Goal: Information Seeking & Learning: Find specific fact

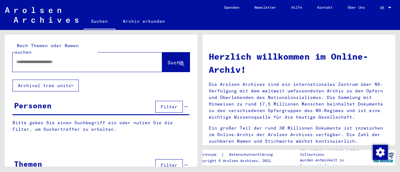
click at [79, 59] on input "text" at bounding box center [79, 62] width 127 height 7
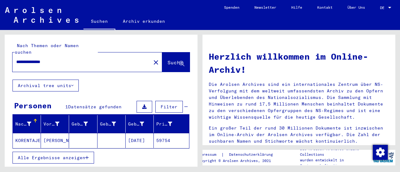
click at [21, 133] on mat-cell "KORENTAJER" at bounding box center [27, 140] width 28 height 15
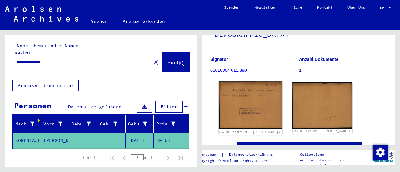
click at [243, 104] on img at bounding box center [251, 105] width 64 height 48
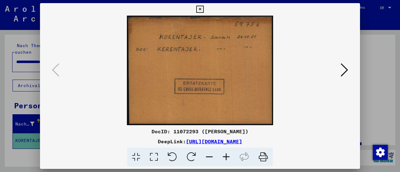
click at [344, 69] on icon at bounding box center [345, 70] width 8 height 15
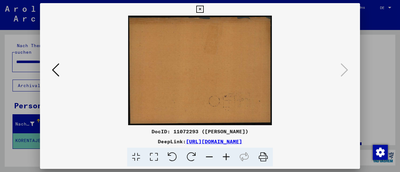
click at [202, 7] on icon at bounding box center [199, 10] width 7 height 8
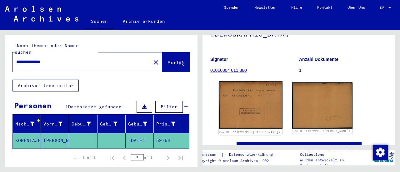
click at [251, 102] on img at bounding box center [251, 105] width 64 height 48
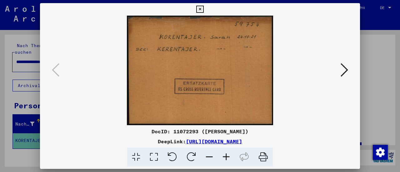
drag, startPoint x: 251, startPoint y: 102, endPoint x: 285, endPoint y: 64, distance: 51.0
click at [285, 64] on img at bounding box center [200, 71] width 278 height 110
click at [29, 60] on div at bounding box center [200, 86] width 400 height 172
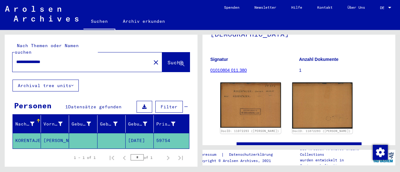
click at [21, 59] on input "**********" at bounding box center [81, 62] width 131 height 7
type input "**********"
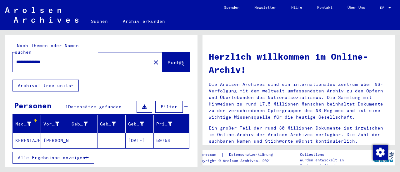
click at [21, 133] on mat-cell "KERENTAJER" at bounding box center [27, 140] width 28 height 15
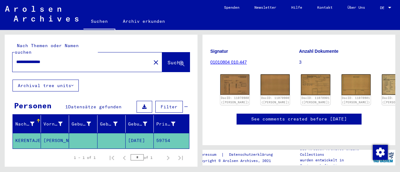
scroll to position [74, 0]
click at [229, 80] on img at bounding box center [235, 85] width 31 height 22
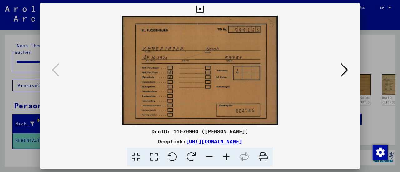
click at [340, 72] on button at bounding box center [344, 71] width 11 height 18
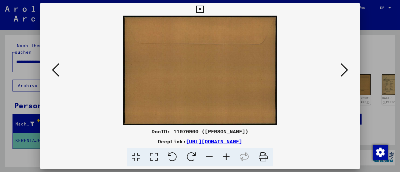
click at [340, 72] on button at bounding box center [344, 71] width 11 height 18
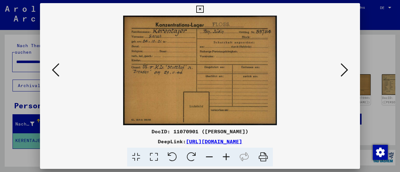
click at [344, 74] on icon at bounding box center [345, 70] width 8 height 15
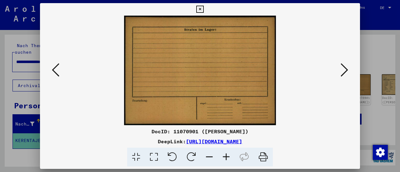
click at [344, 74] on icon at bounding box center [345, 70] width 8 height 15
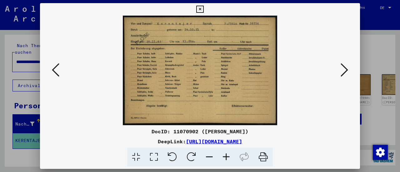
click at [344, 74] on icon at bounding box center [345, 70] width 8 height 15
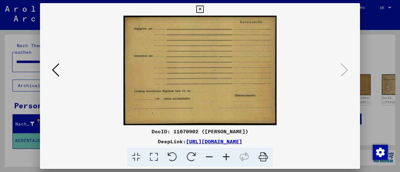
click at [202, 8] on icon at bounding box center [199, 10] width 7 height 8
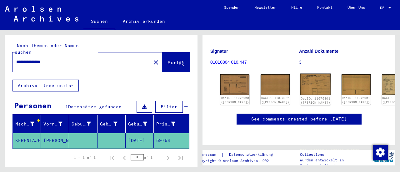
click at [301, 78] on img at bounding box center [316, 85] width 31 height 22
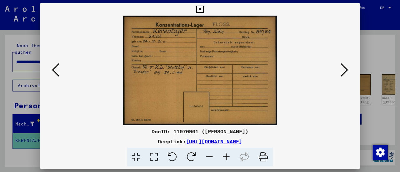
click at [346, 73] on icon at bounding box center [345, 70] width 8 height 15
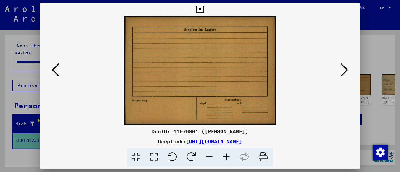
click at [346, 73] on icon at bounding box center [345, 70] width 8 height 15
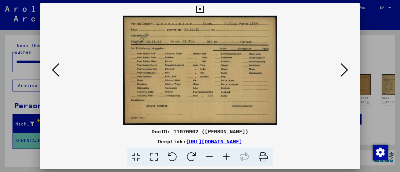
click at [200, 10] on icon at bounding box center [199, 10] width 7 height 8
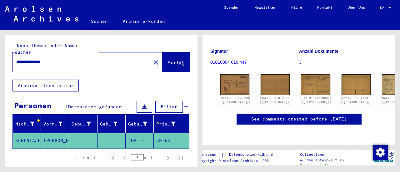
drag, startPoint x: 42, startPoint y: 55, endPoint x: 9, endPoint y: 56, distance: 32.5
click at [9, 56] on div "**********" at bounding box center [101, 57] width 193 height 45
click at [381, 79] on img at bounding box center [396, 85] width 31 height 22
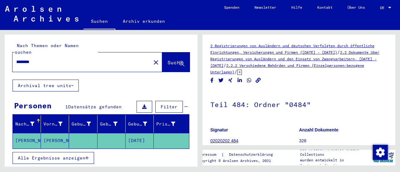
click at [82, 55] on div "********" at bounding box center [80, 62] width 135 height 14
click at [74, 59] on input "********" at bounding box center [81, 62] width 131 height 7
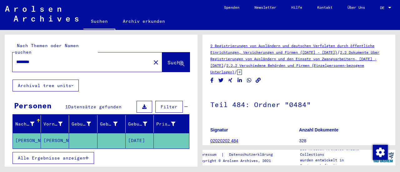
paste input "**"
type input "**********"
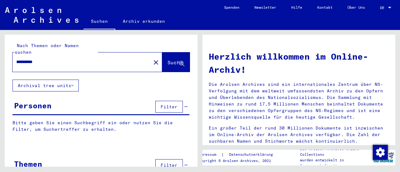
click at [168, 59] on span "Suche" at bounding box center [176, 62] width 16 height 6
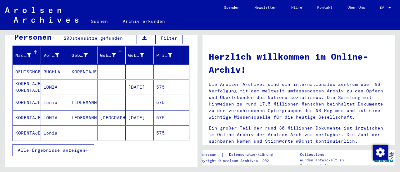
scroll to position [69, 0]
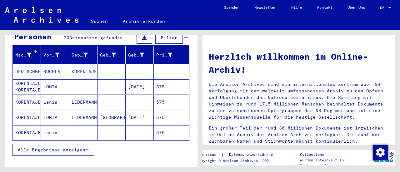
click at [65, 147] on span "Alle Ergebnisse anzeigen" at bounding box center [52, 150] width 68 height 6
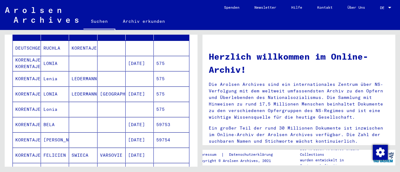
scroll to position [101, 0]
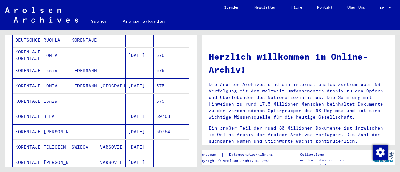
click at [31, 109] on mat-cell "KORENTAJER" at bounding box center [27, 116] width 28 height 15
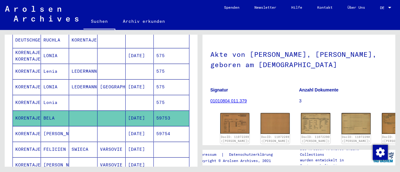
scroll to position [31, 0]
click at [230, 118] on img at bounding box center [235, 124] width 31 height 22
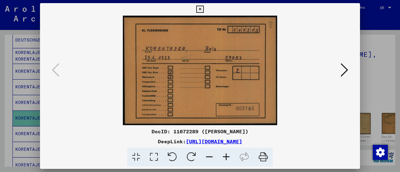
click at [342, 75] on icon at bounding box center [345, 70] width 8 height 15
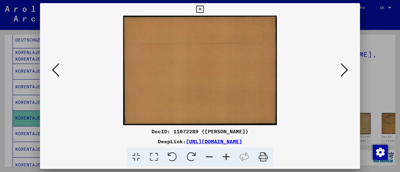
click at [343, 72] on icon at bounding box center [345, 70] width 8 height 15
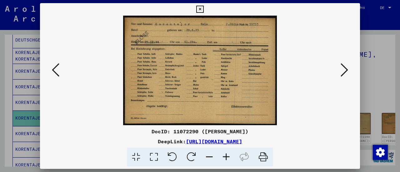
click at [343, 72] on icon at bounding box center [345, 70] width 8 height 15
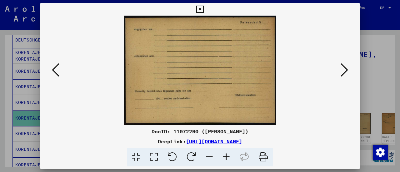
click at [343, 72] on icon at bounding box center [345, 70] width 8 height 15
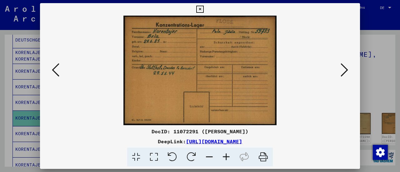
click at [343, 72] on icon at bounding box center [345, 70] width 8 height 15
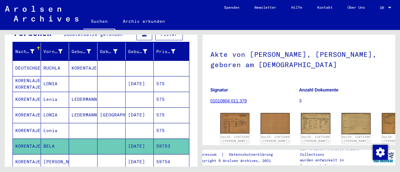
scroll to position [73, 0]
click at [54, 123] on mat-cell "Lonia" at bounding box center [55, 130] width 28 height 15
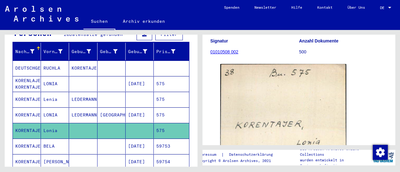
scroll to position [54, 0]
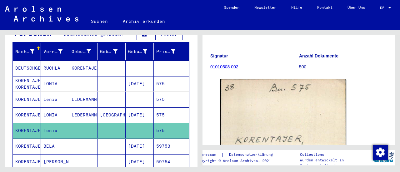
click at [26, 108] on mat-cell "KORENTAJER" at bounding box center [27, 115] width 28 height 15
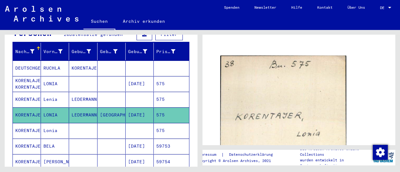
scroll to position [41, 0]
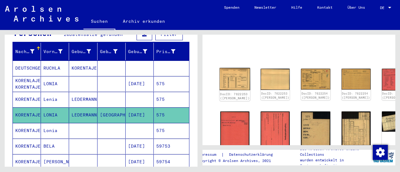
click at [228, 76] on img at bounding box center [235, 79] width 31 height 22
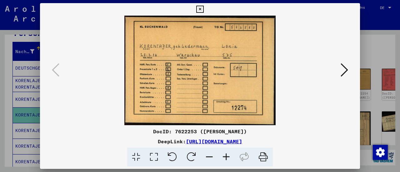
click at [342, 74] on icon at bounding box center [345, 70] width 8 height 15
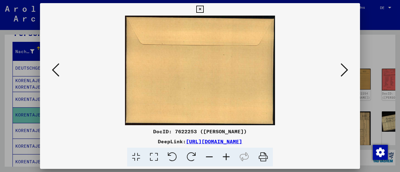
click at [342, 74] on icon at bounding box center [345, 70] width 8 height 15
